Goal: Task Accomplishment & Management: Use online tool/utility

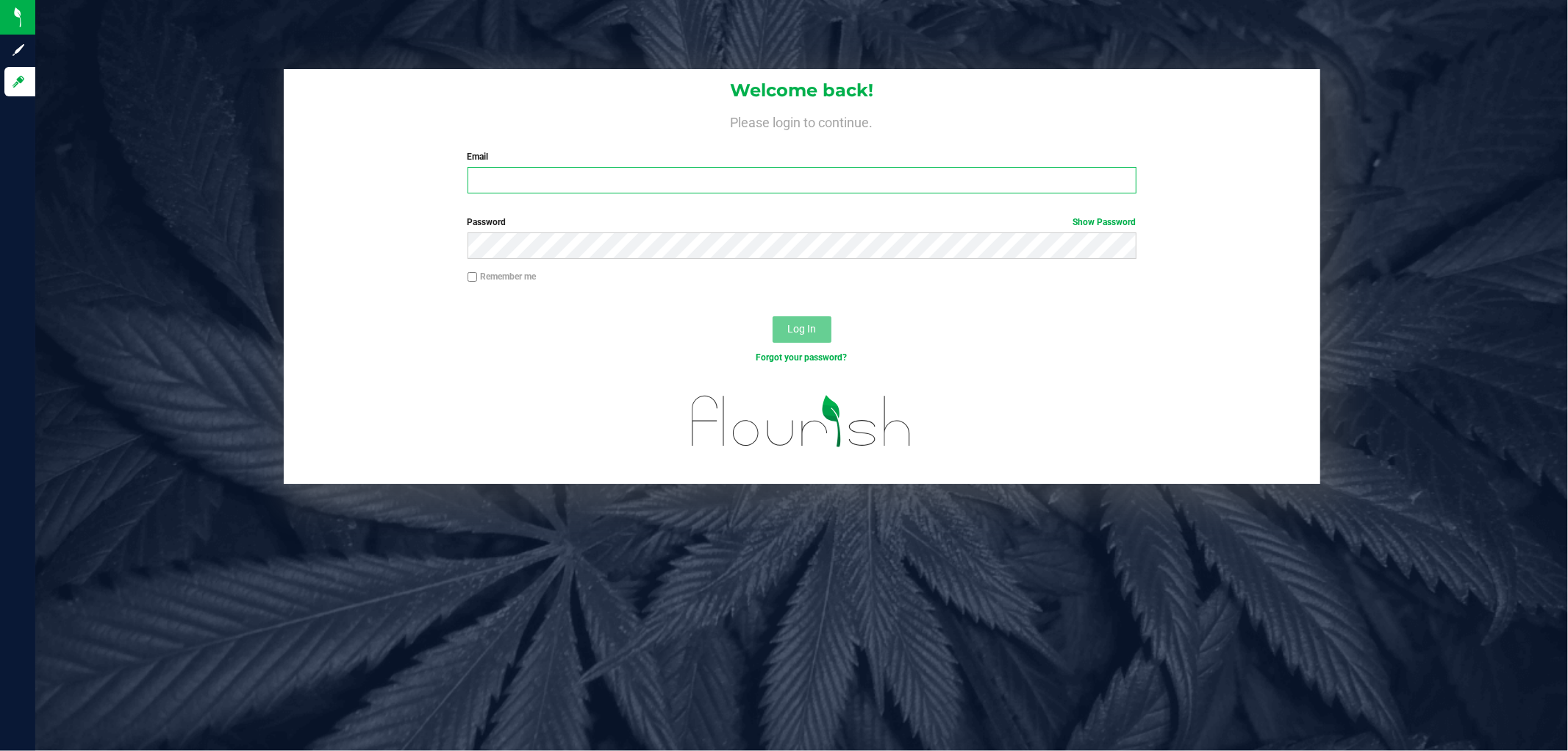
click at [582, 188] on input "Email" at bounding box center [803, 180] width 669 height 27
type input "[EMAIL_ADDRESS][DOMAIN_NAME]"
click at [773, 316] on button "Log In" at bounding box center [802, 329] width 59 height 27
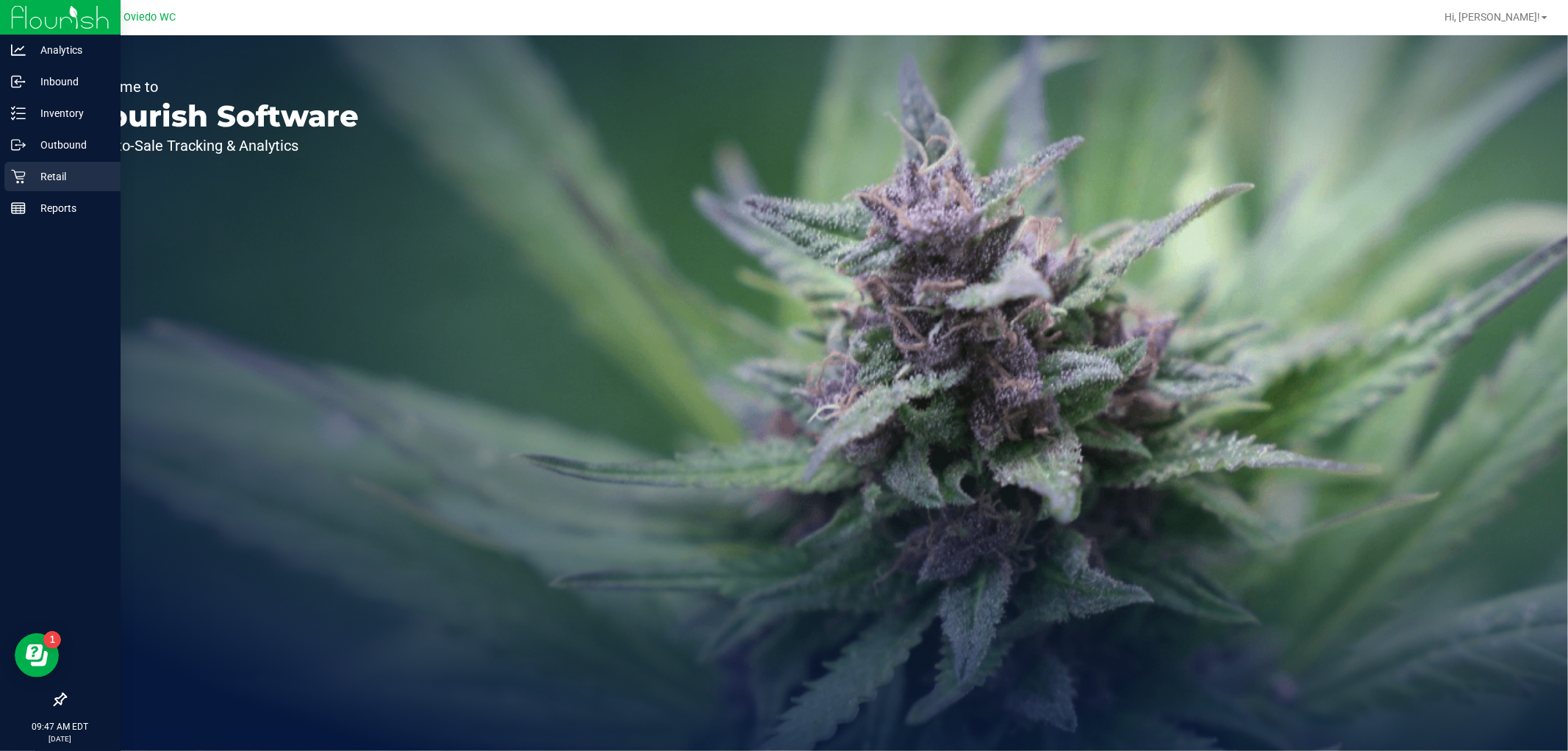
click at [60, 180] on p "Retail" at bounding box center [70, 177] width 88 height 17
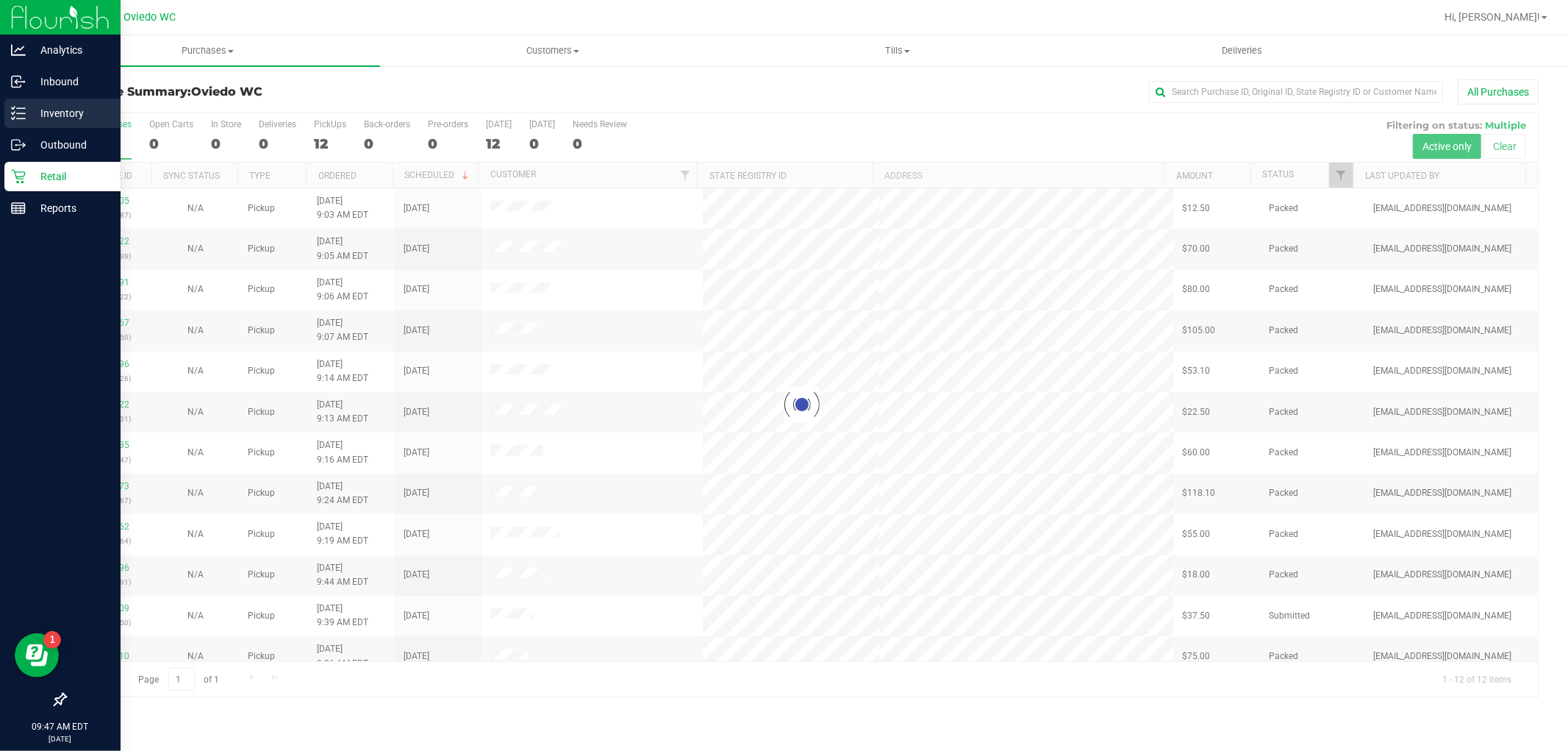
click at [101, 107] on p "Inventory" at bounding box center [70, 113] width 88 height 17
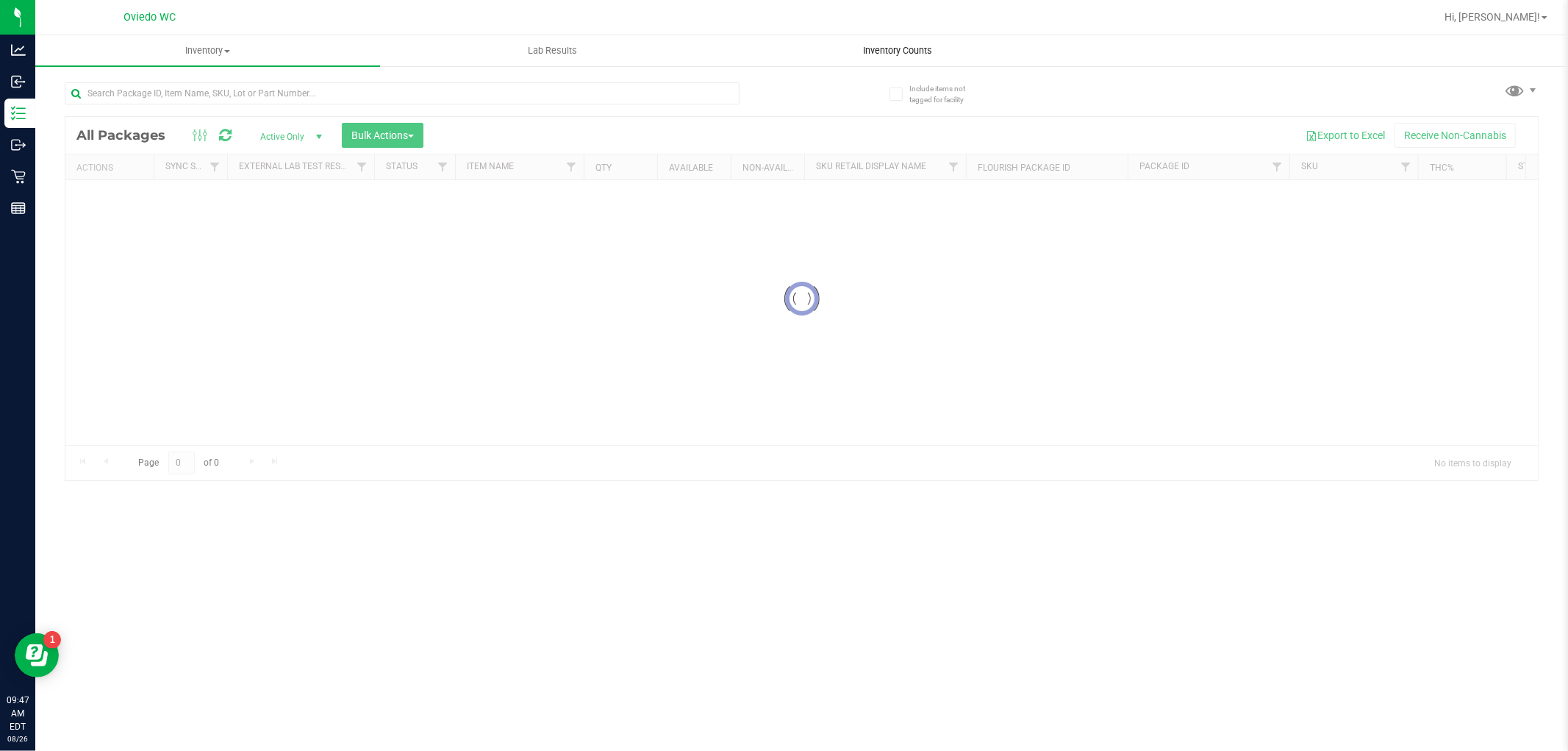
click at [882, 59] on uib-tab-heading "Inventory Counts" at bounding box center [898, 50] width 343 height 29
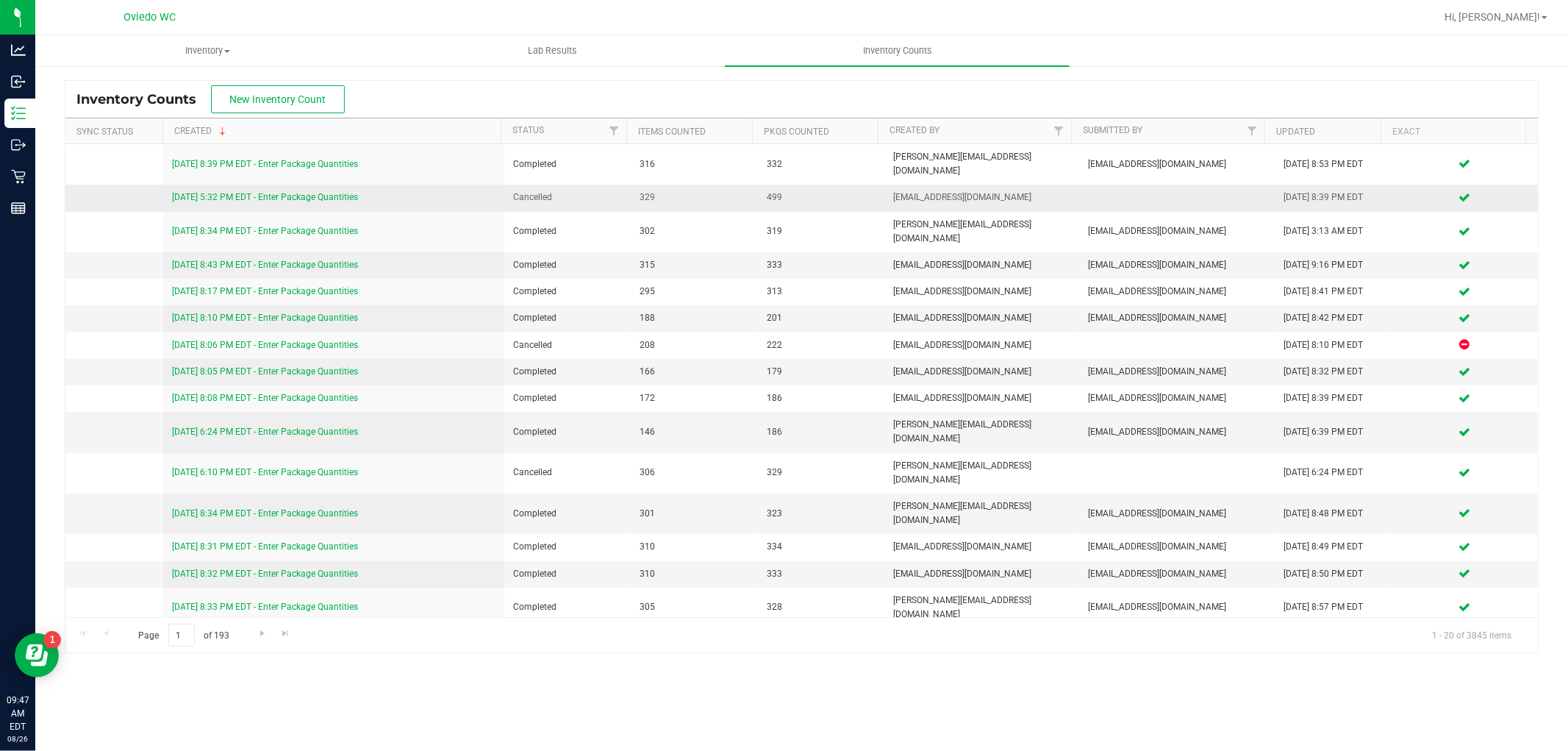
click at [244, 192] on link "[DATE] 5:32 PM EDT - Enter Package Quantities" at bounding box center [265, 197] width 186 height 10
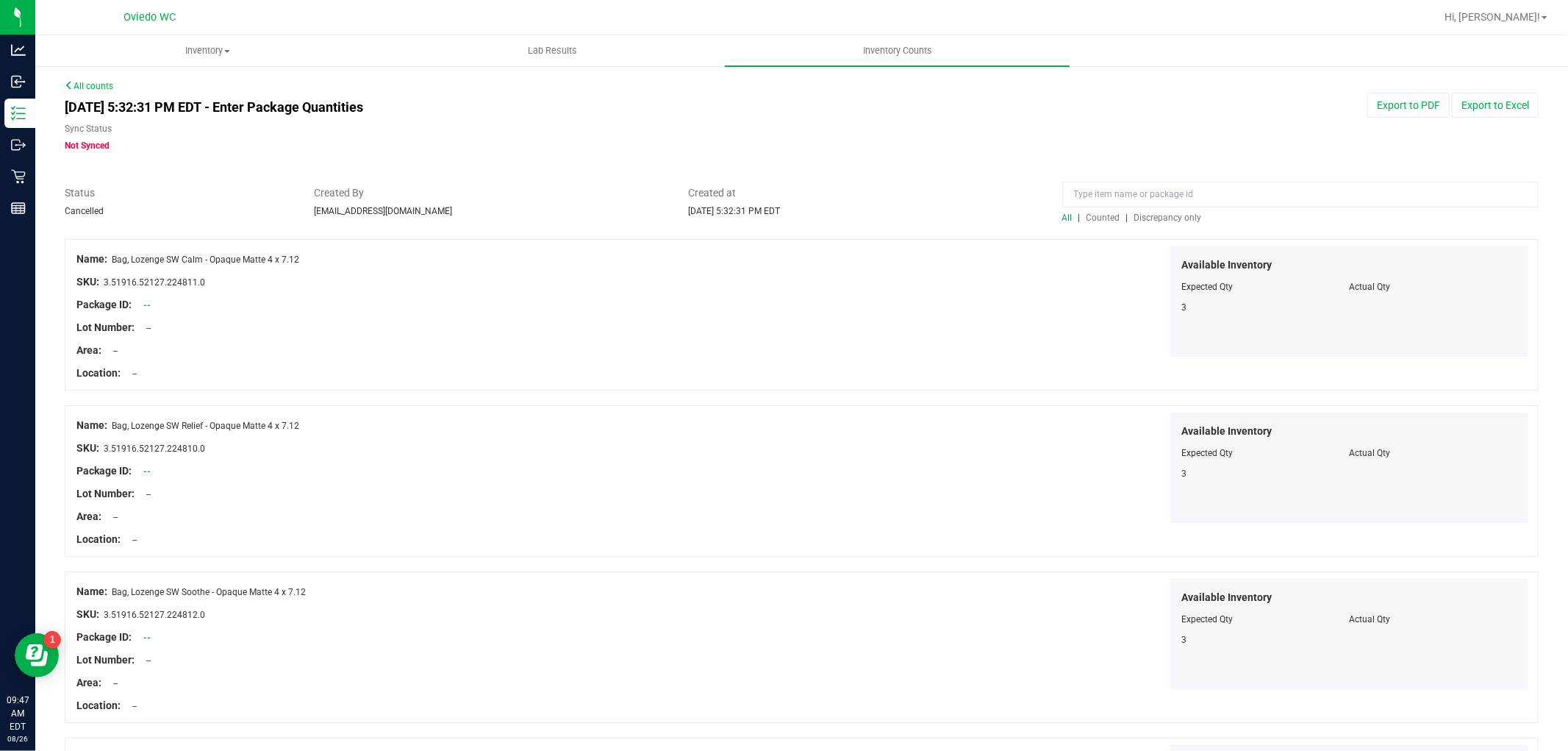
click at [98, 84] on link "All counts" at bounding box center [89, 86] width 49 height 10
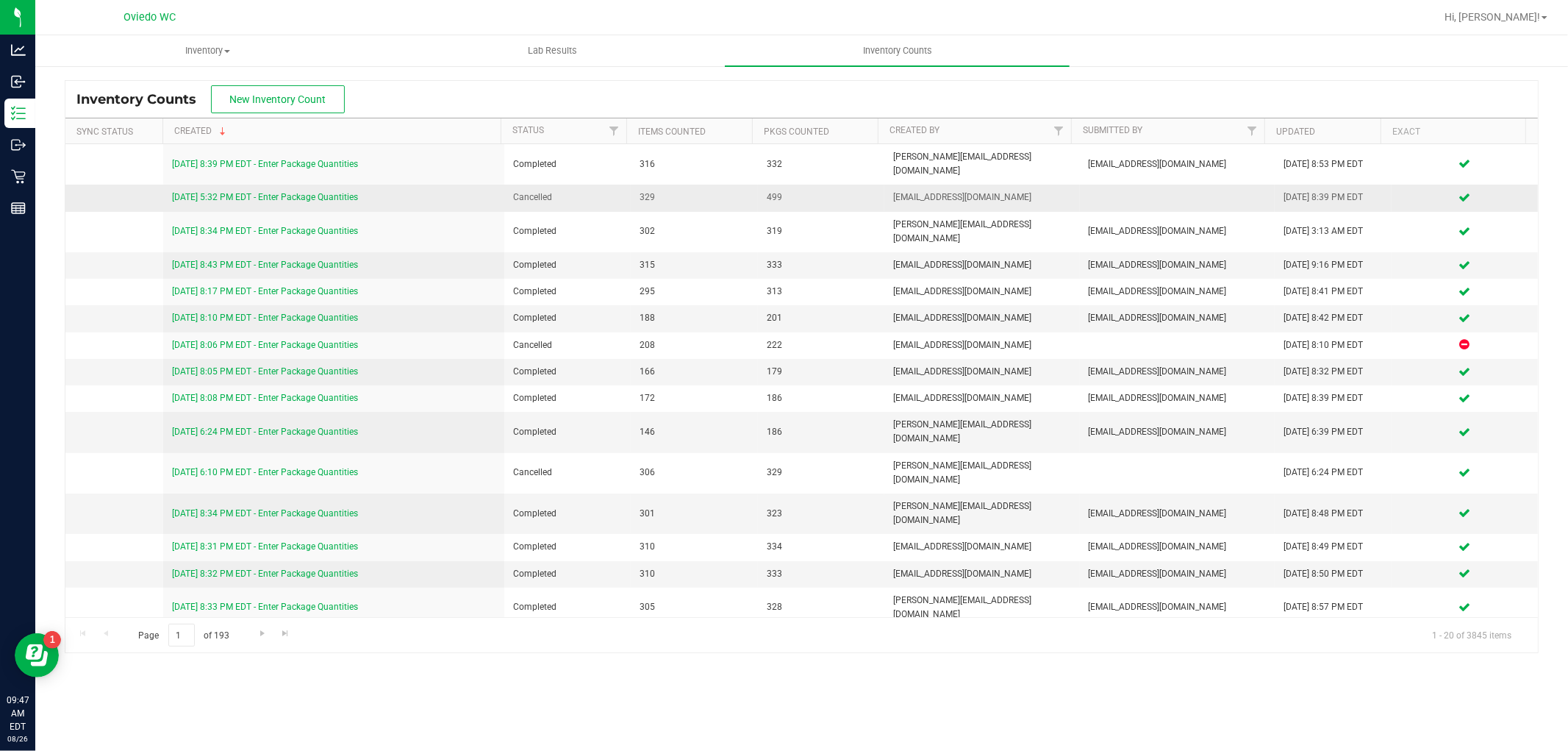
click at [253, 192] on link "[DATE] 5:32 PM EDT - Enter Package Quantities" at bounding box center [265, 197] width 186 height 10
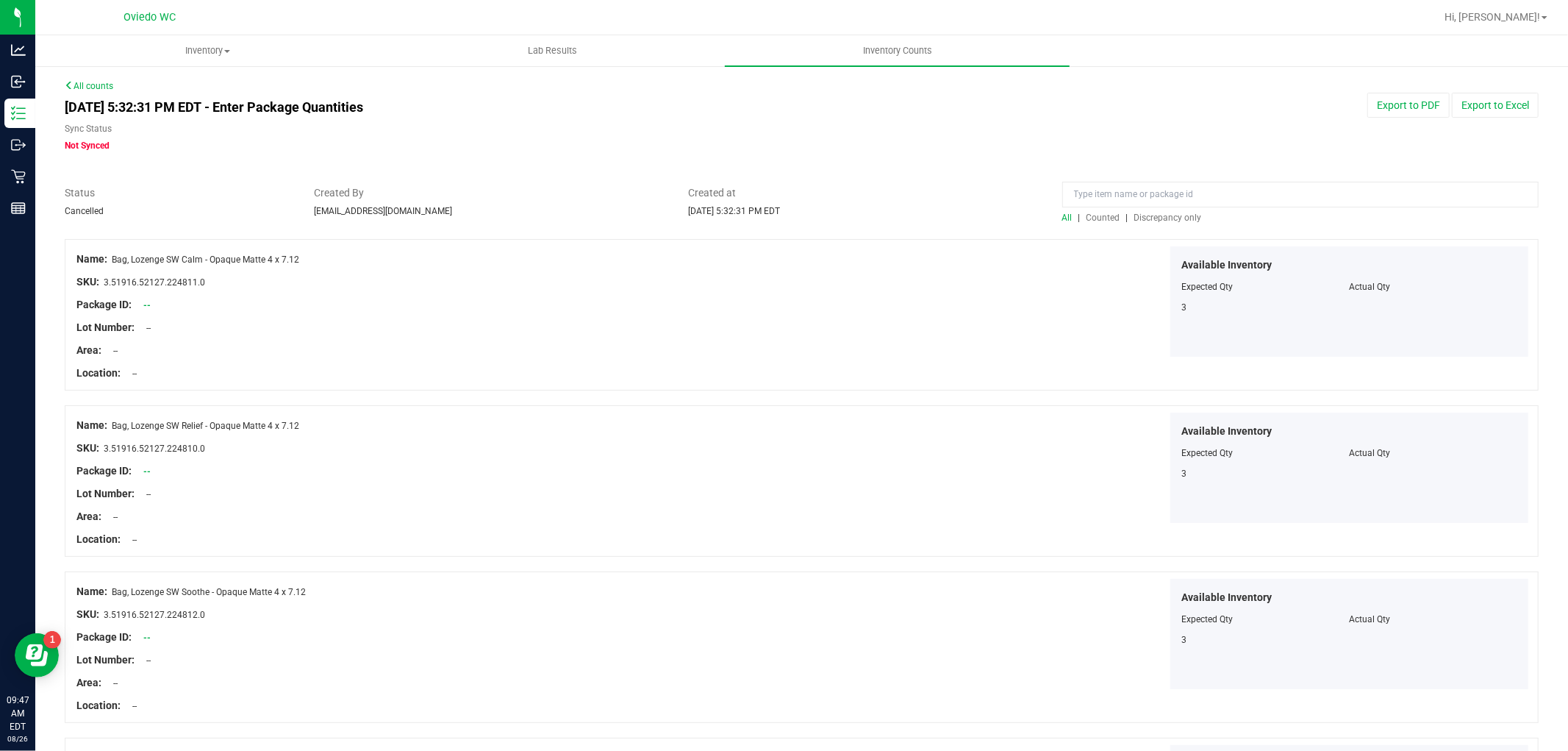
click at [1155, 223] on div "All | Counted | Discrepancy only" at bounding box center [1300, 217] width 476 height 13
click at [1155, 219] on span "Discrepancy only" at bounding box center [1169, 217] width 68 height 10
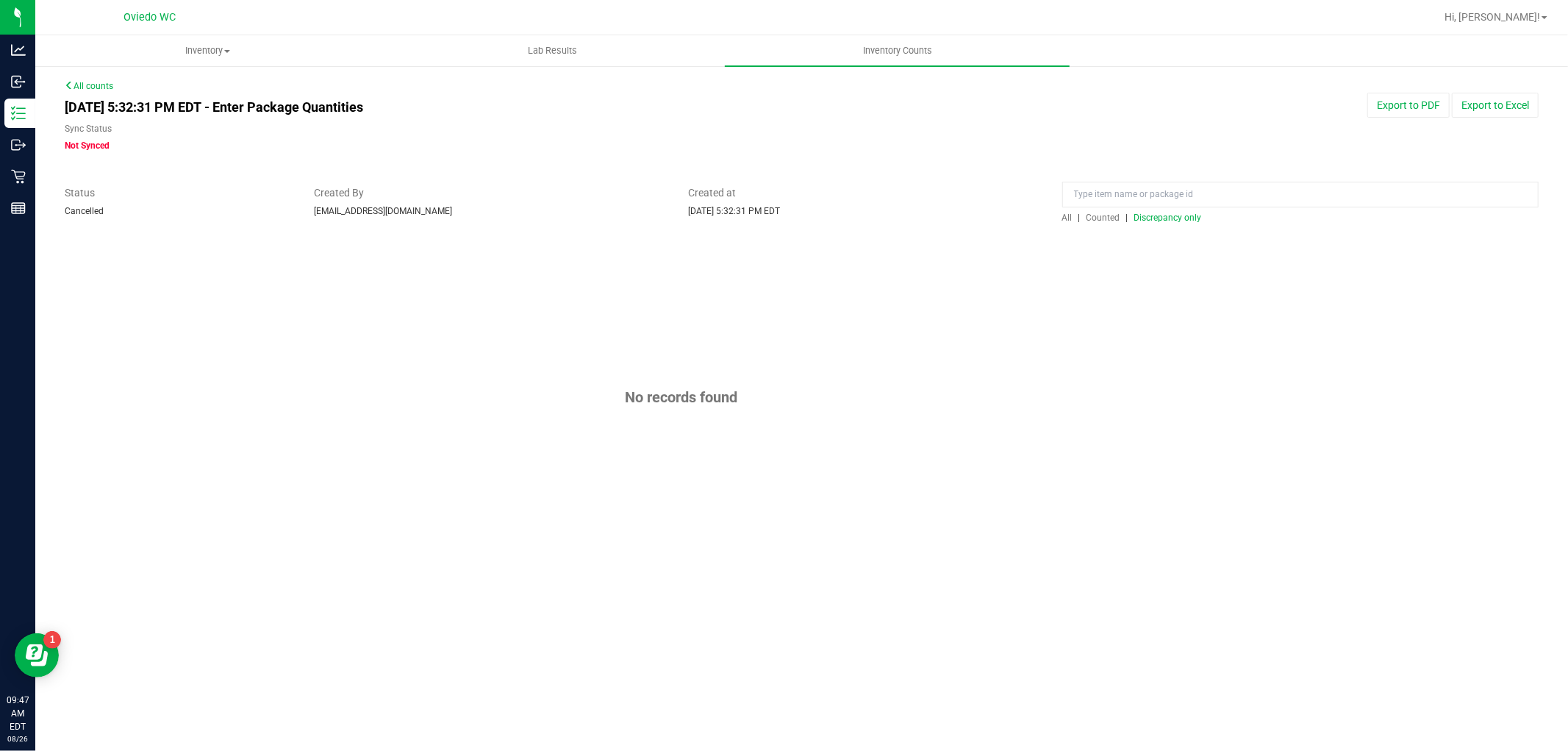
click at [86, 78] on div "All counts [DATE] 5:32:31 PM EDT - Enter Package Quantities Sync Status Not Syn…" at bounding box center [802, 325] width 1533 height 521
click at [87, 84] on link "All counts" at bounding box center [89, 86] width 49 height 10
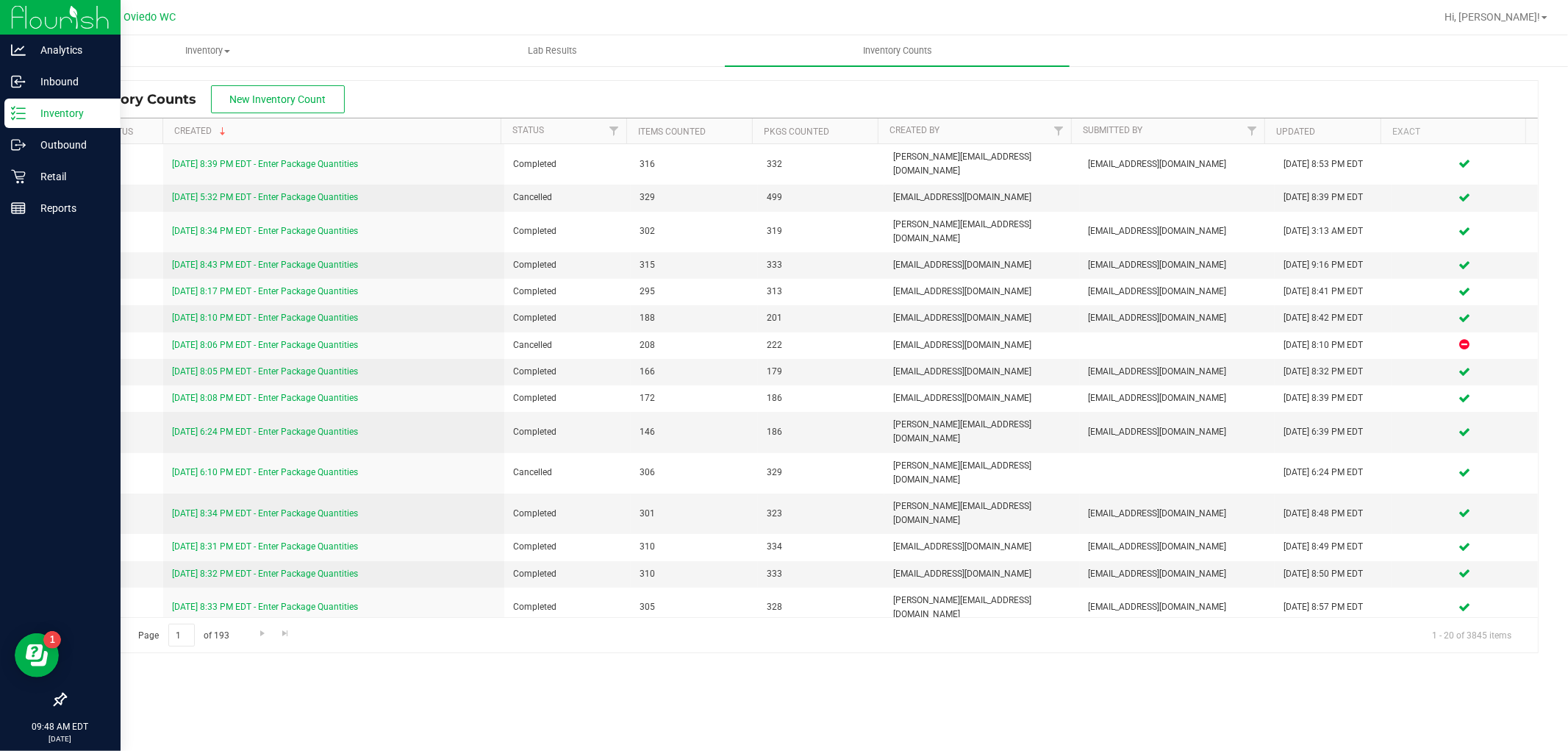
click at [11, 115] on icon at bounding box center [18, 113] width 15 height 15
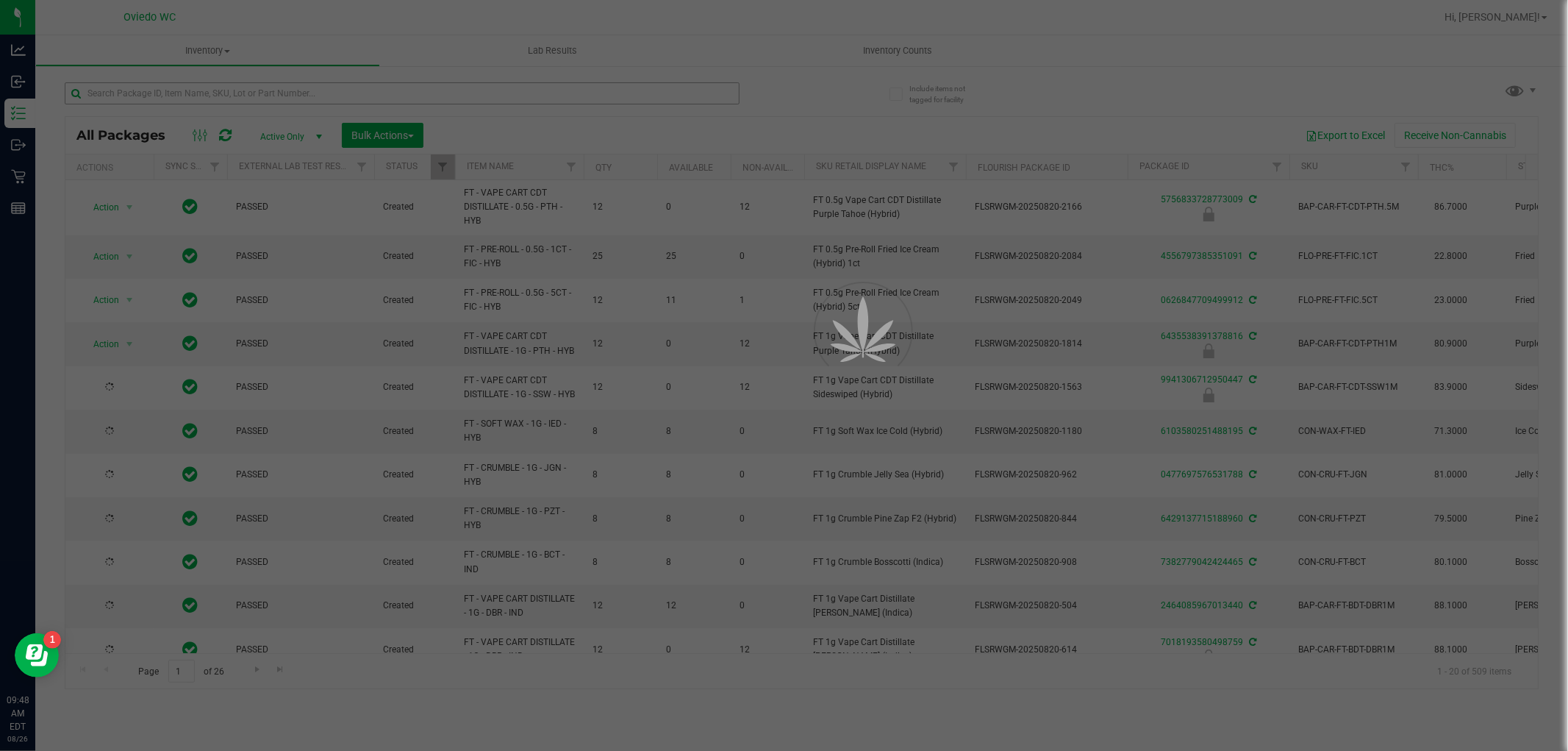
click at [406, 84] on div at bounding box center [784, 375] width 1568 height 751
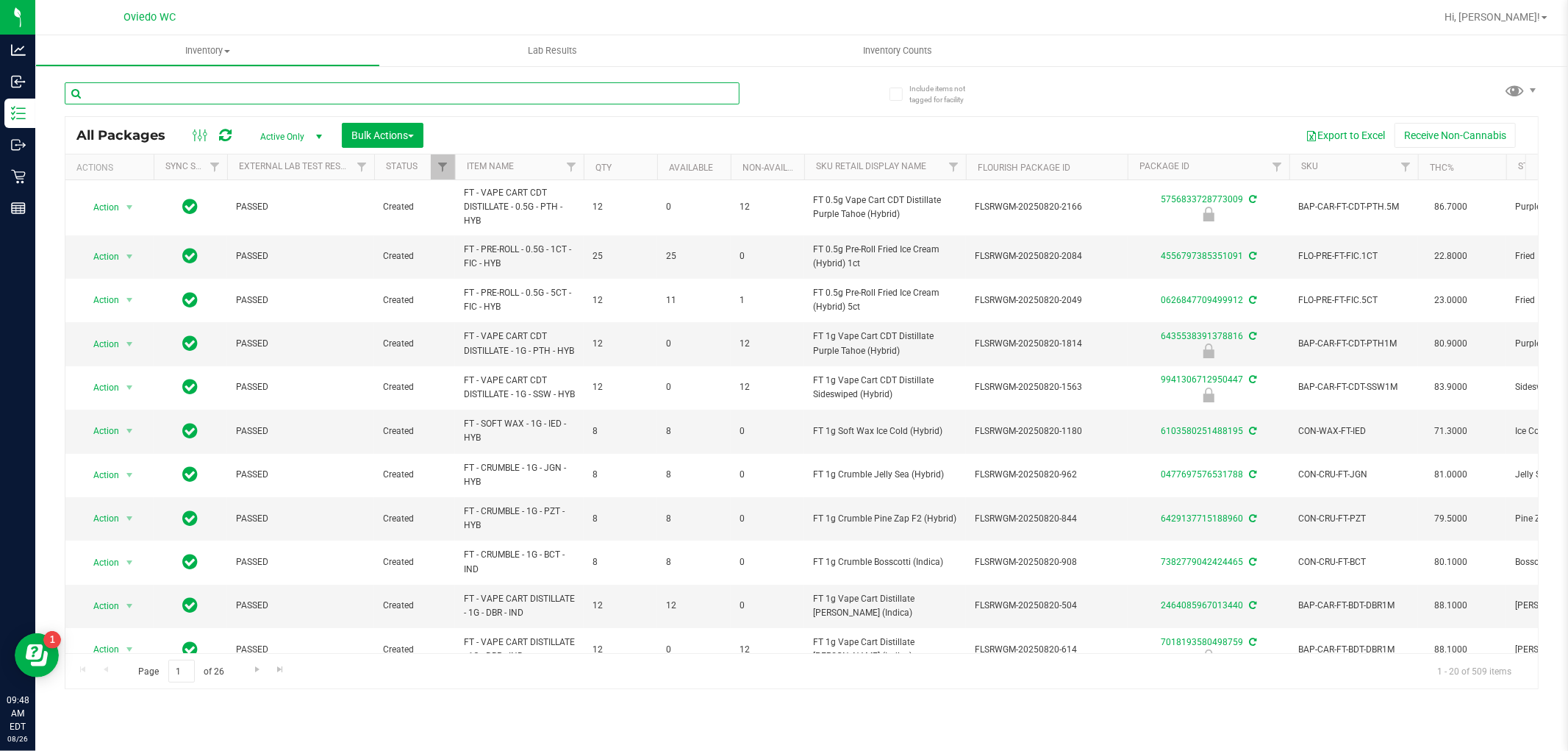
click at [405, 92] on input "text" at bounding box center [402, 94] width 675 height 22
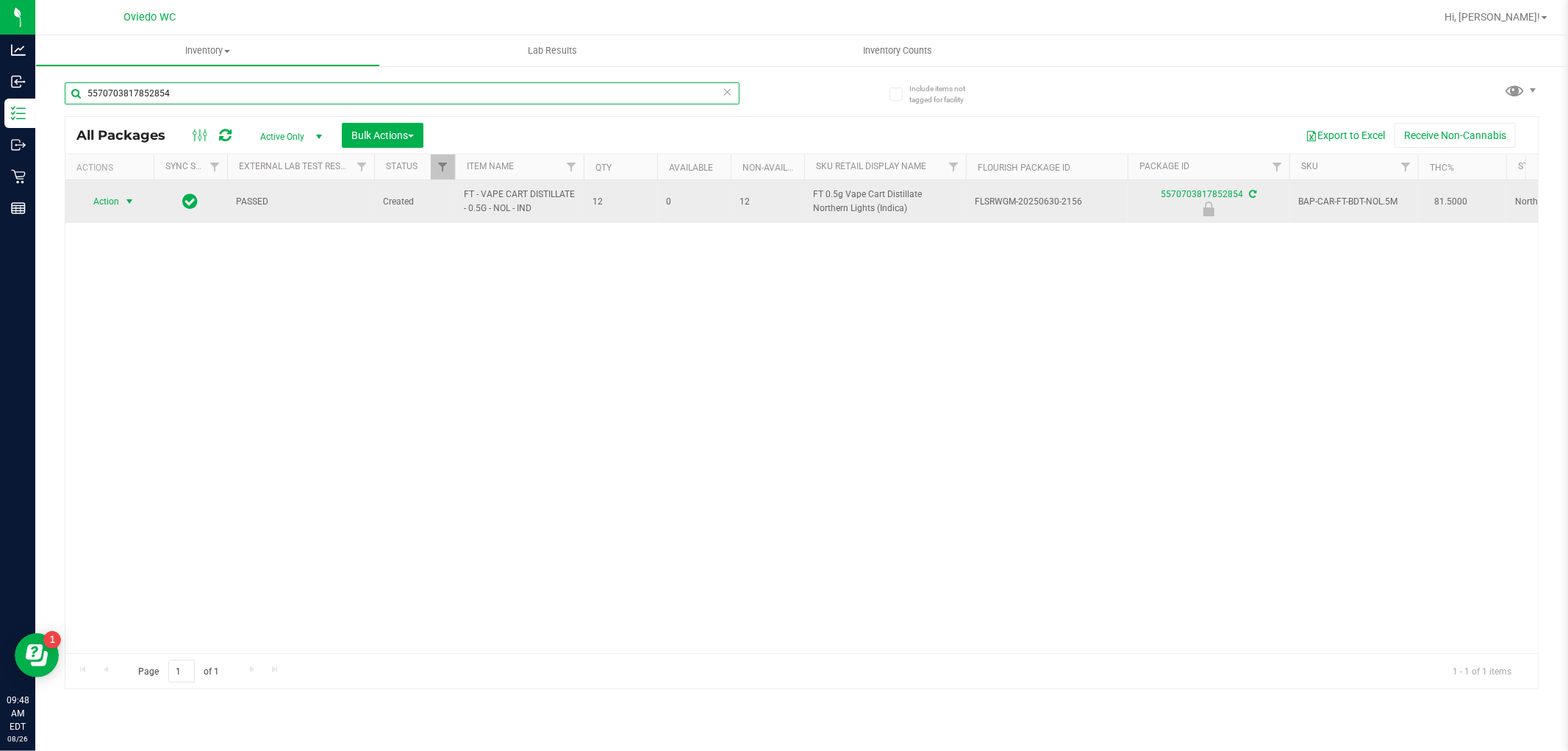
type input "5570703817852854"
click at [109, 199] on span "Action" at bounding box center [100, 202] width 39 height 20
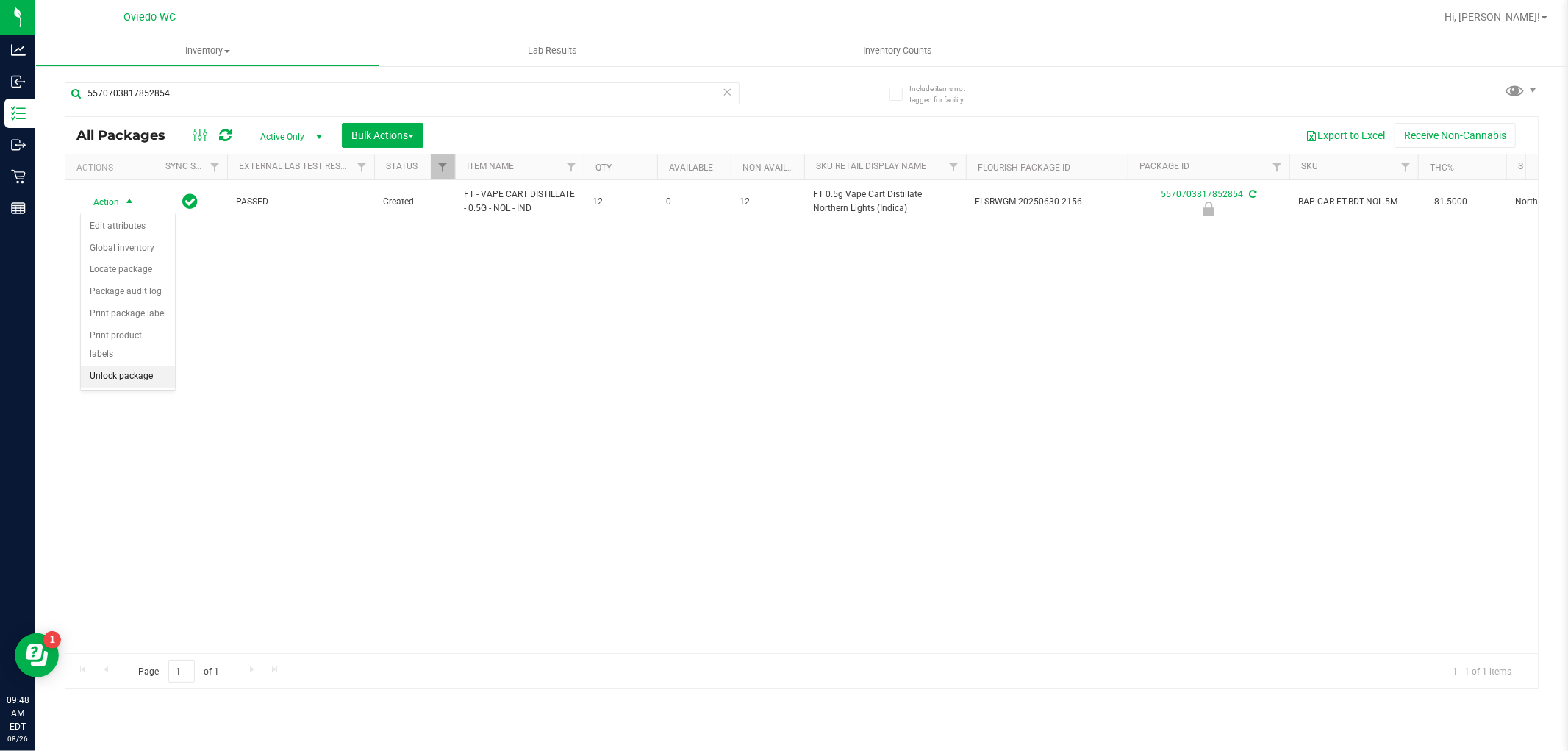
click at [139, 374] on li "Unlock package" at bounding box center [128, 377] width 95 height 22
